Goal: Find specific page/section: Find specific page/section

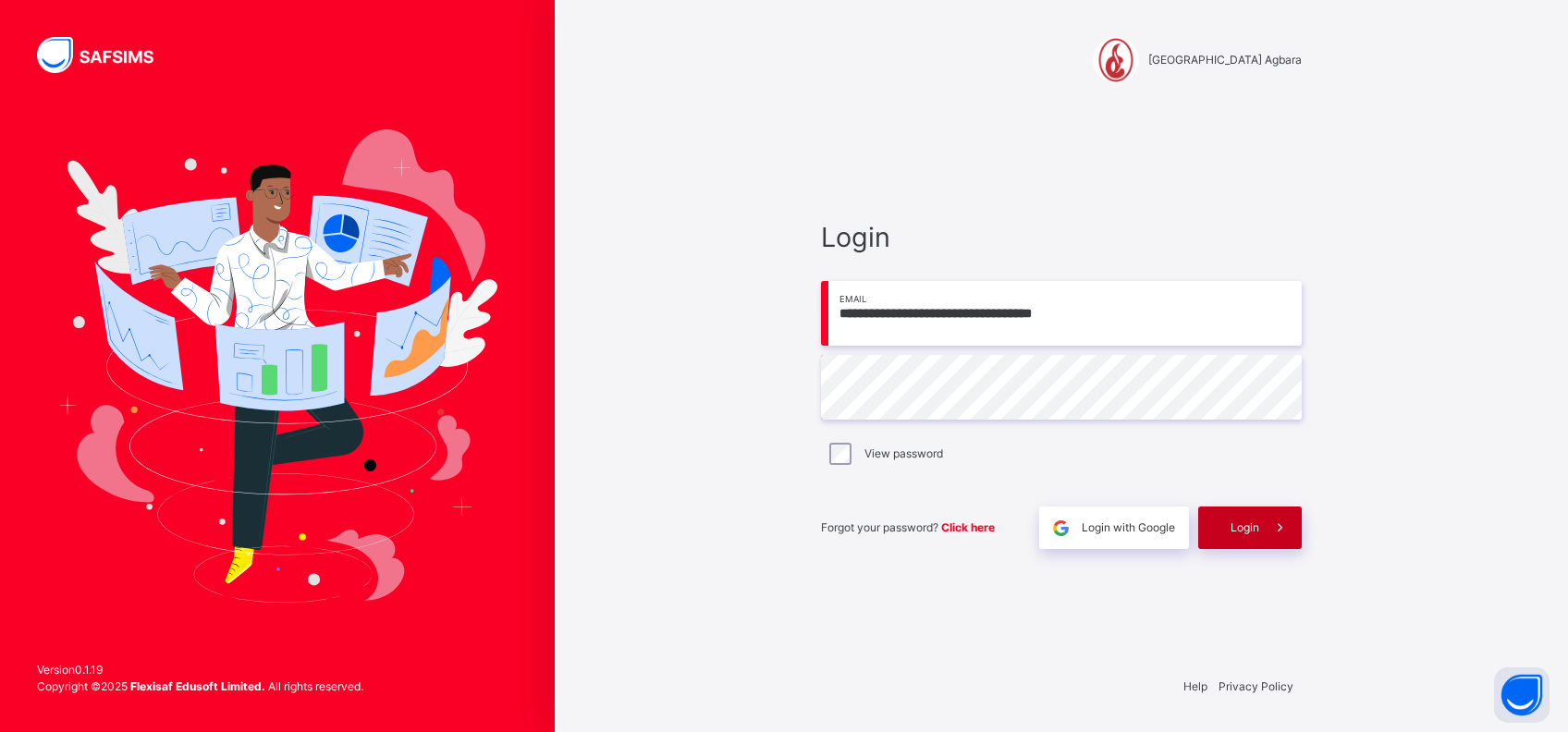
click at [1242, 520] on span "Login" at bounding box center [1244, 527] width 29 height 16
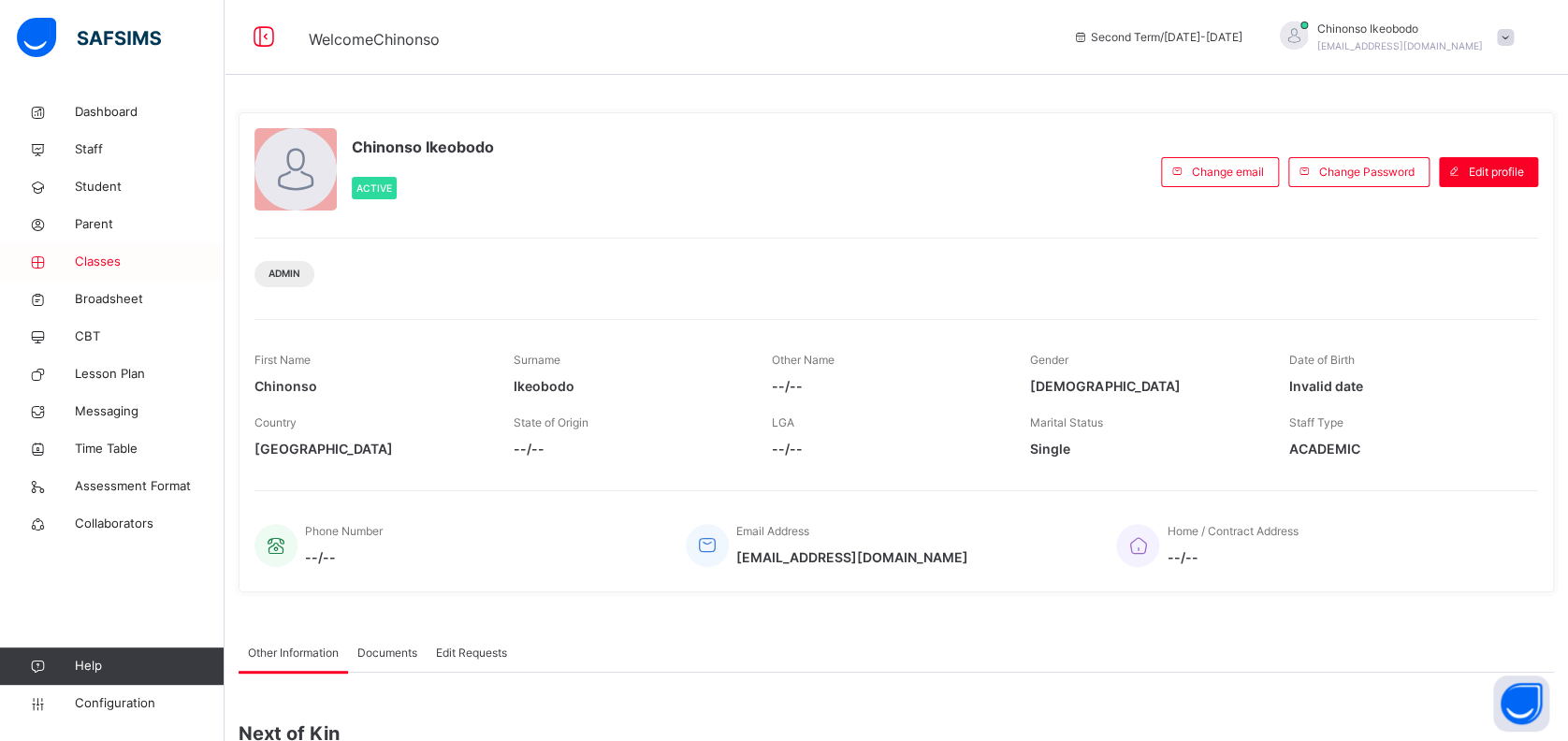
click at [106, 264] on span "Classes" at bounding box center [150, 262] width 150 height 18
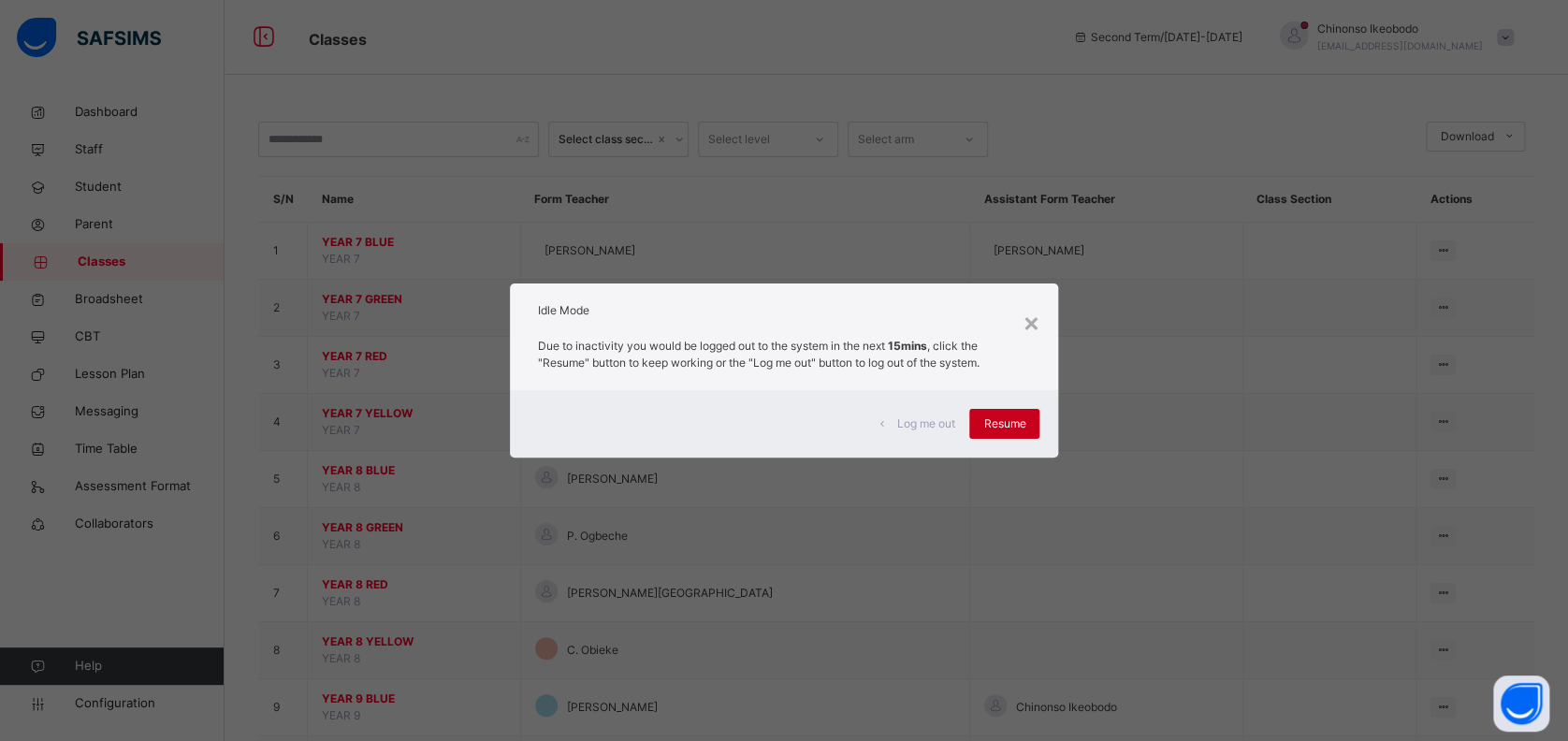
click at [1009, 416] on span "Resume" at bounding box center [1004, 423] width 42 height 17
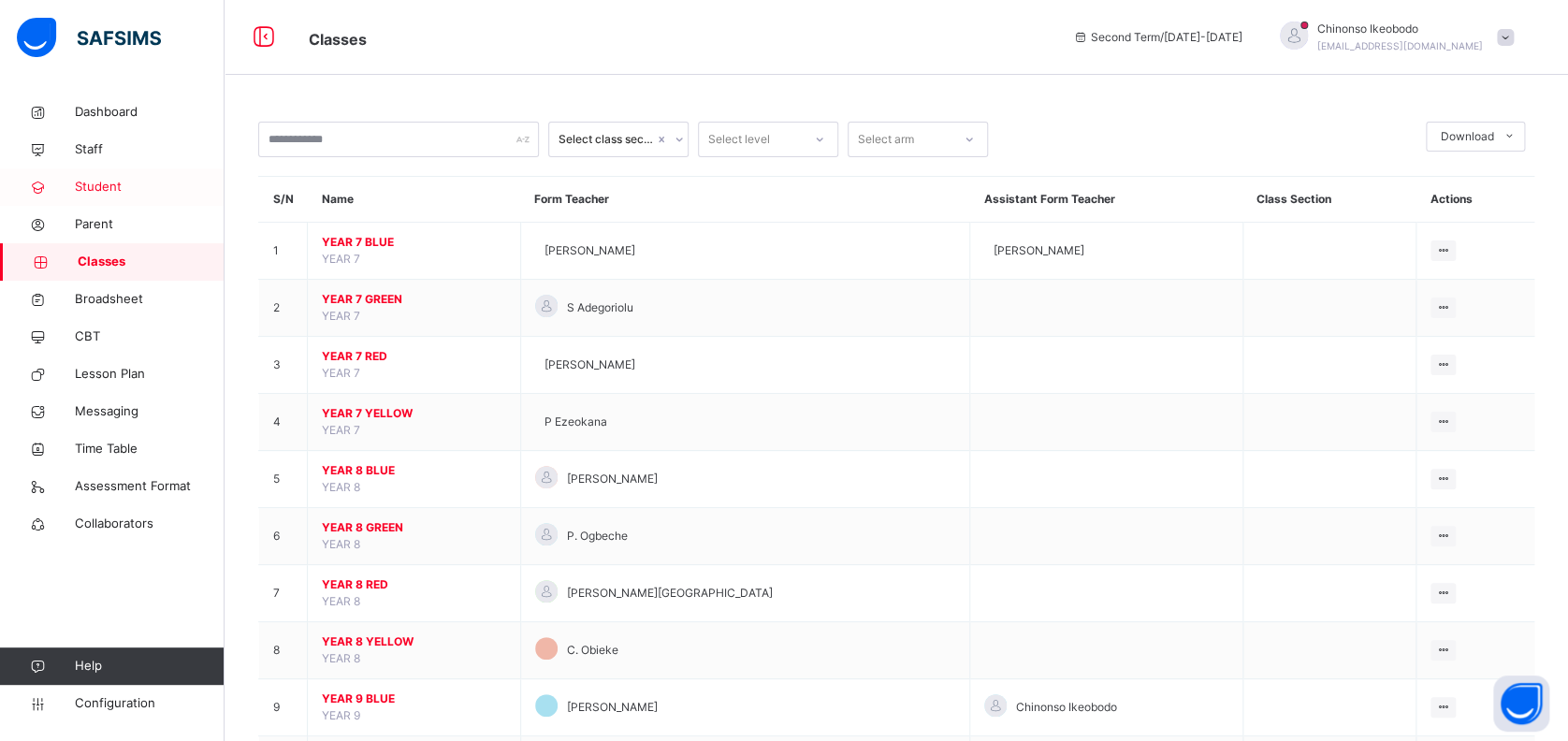
click at [100, 194] on span "Student" at bounding box center [150, 187] width 150 height 18
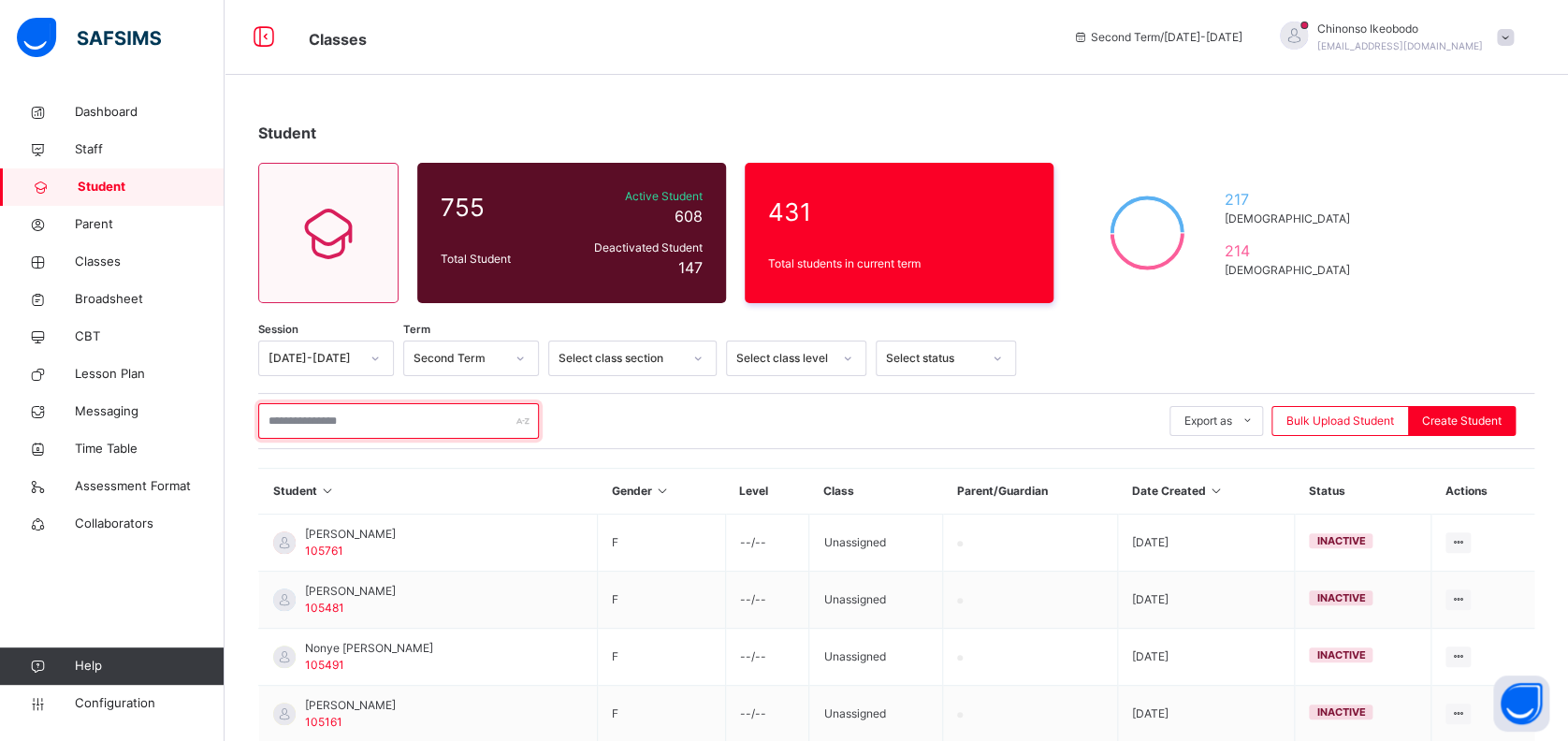
click at [318, 420] on input "text" at bounding box center [399, 421] width 281 height 36
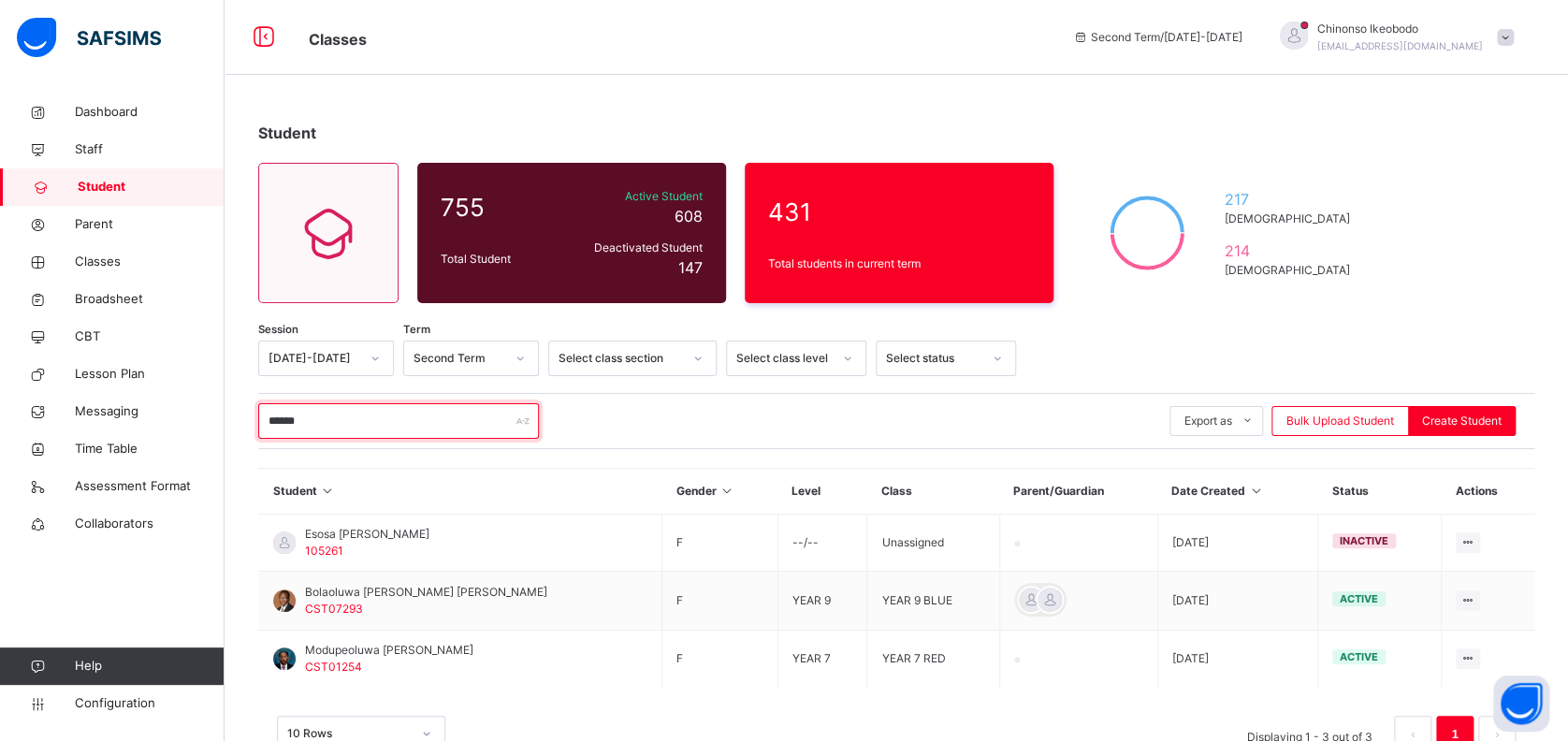
type input "******"
